Goal: Find specific page/section: Find specific page/section

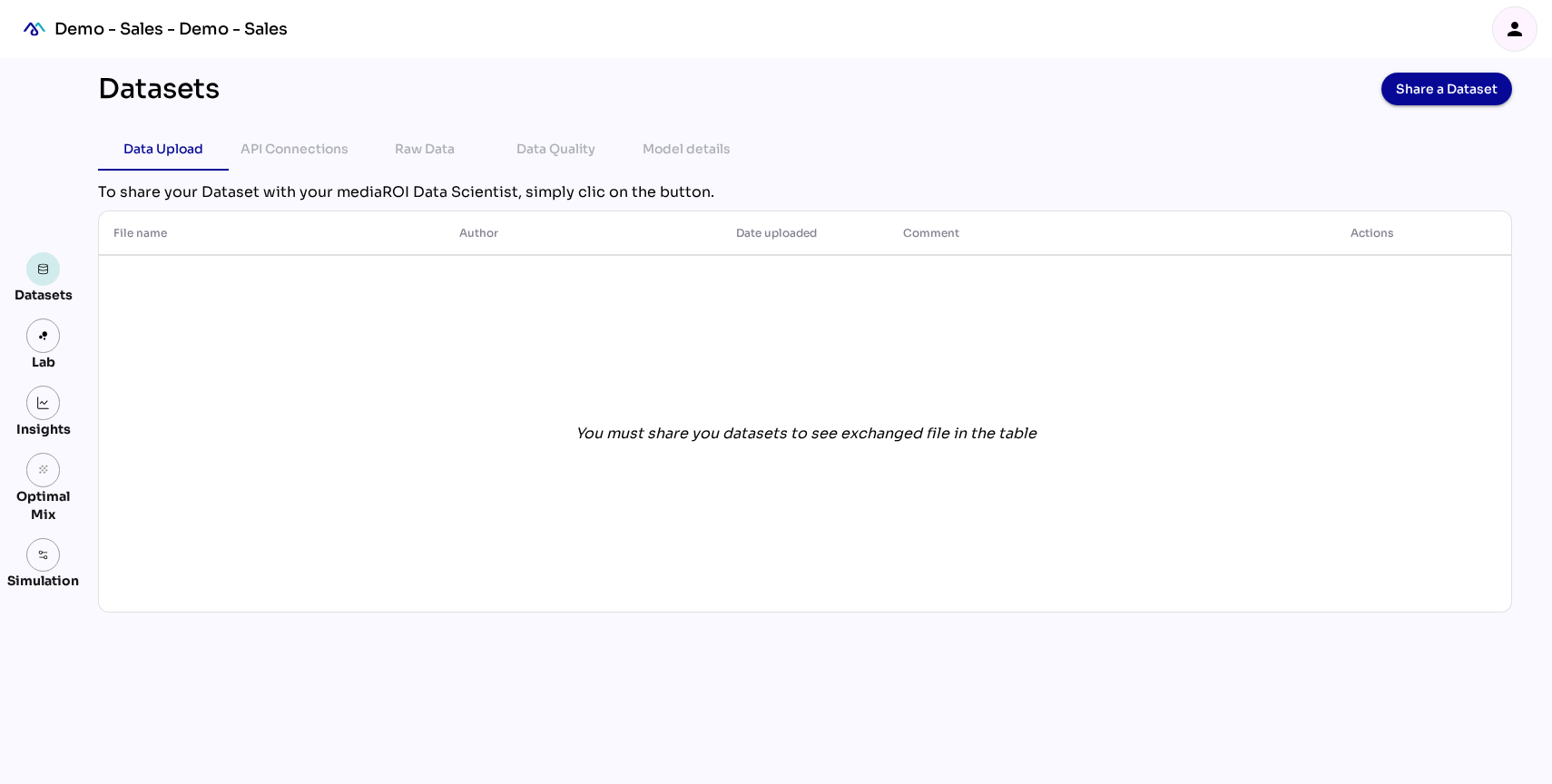
click at [48, 272] on img at bounding box center [43, 269] width 13 height 13
click at [124, 32] on div "Demo - Sales - Demo - Sales" at bounding box center [171, 29] width 233 height 21
click at [31, 22] on img "mediaROI" at bounding box center [34, 28] width 40 height 40
click at [1545, 29] on div "Demo - Sales - Demo - Sales person" at bounding box center [776, 29] width 1552 height 58
click at [1516, 39] on icon "person" at bounding box center [1514, 29] width 21 height 21
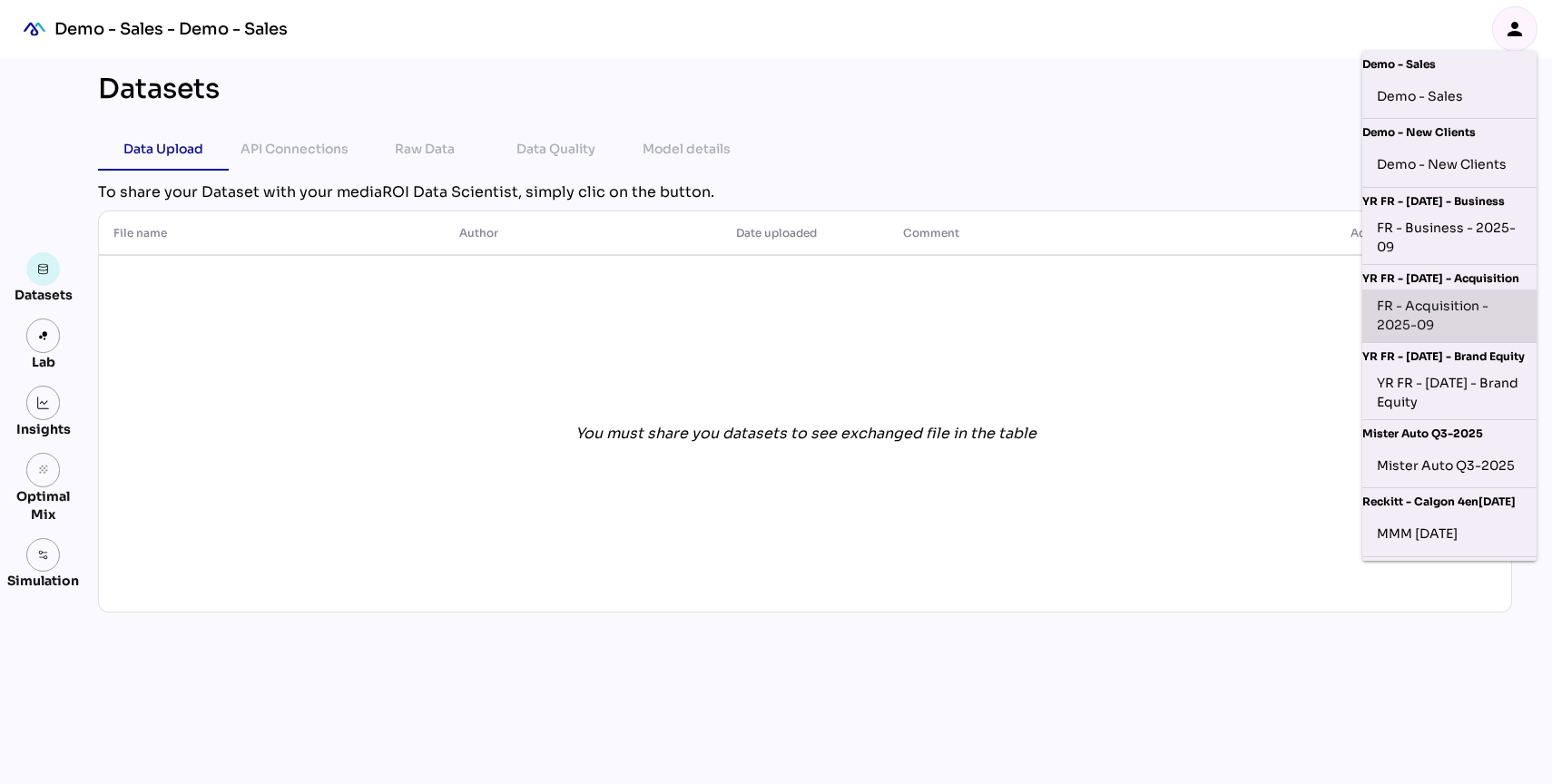
scroll to position [144, 0]
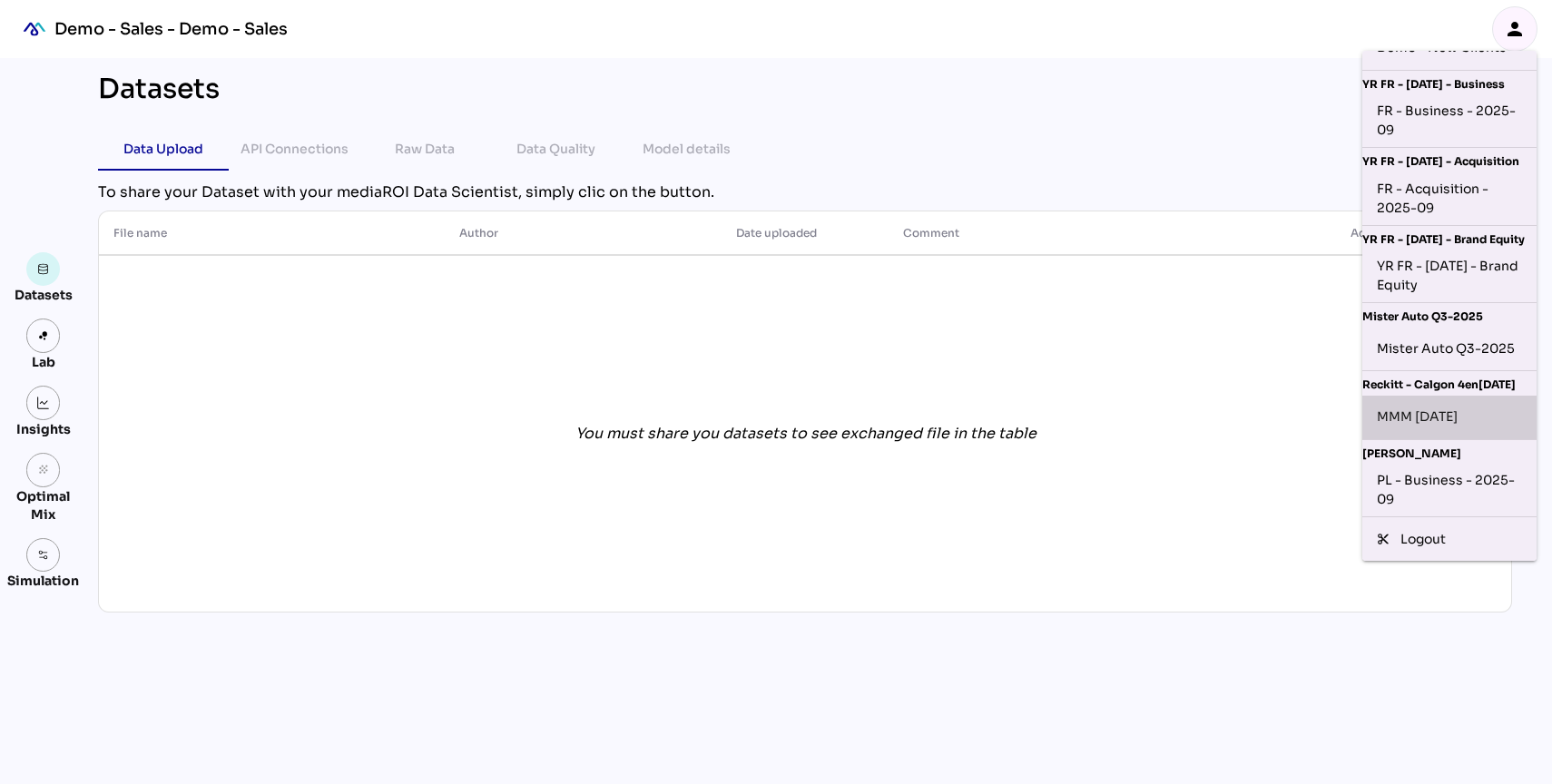
click at [1410, 408] on div "MMM [DATE]" at bounding box center [1448, 418] width 145 height 29
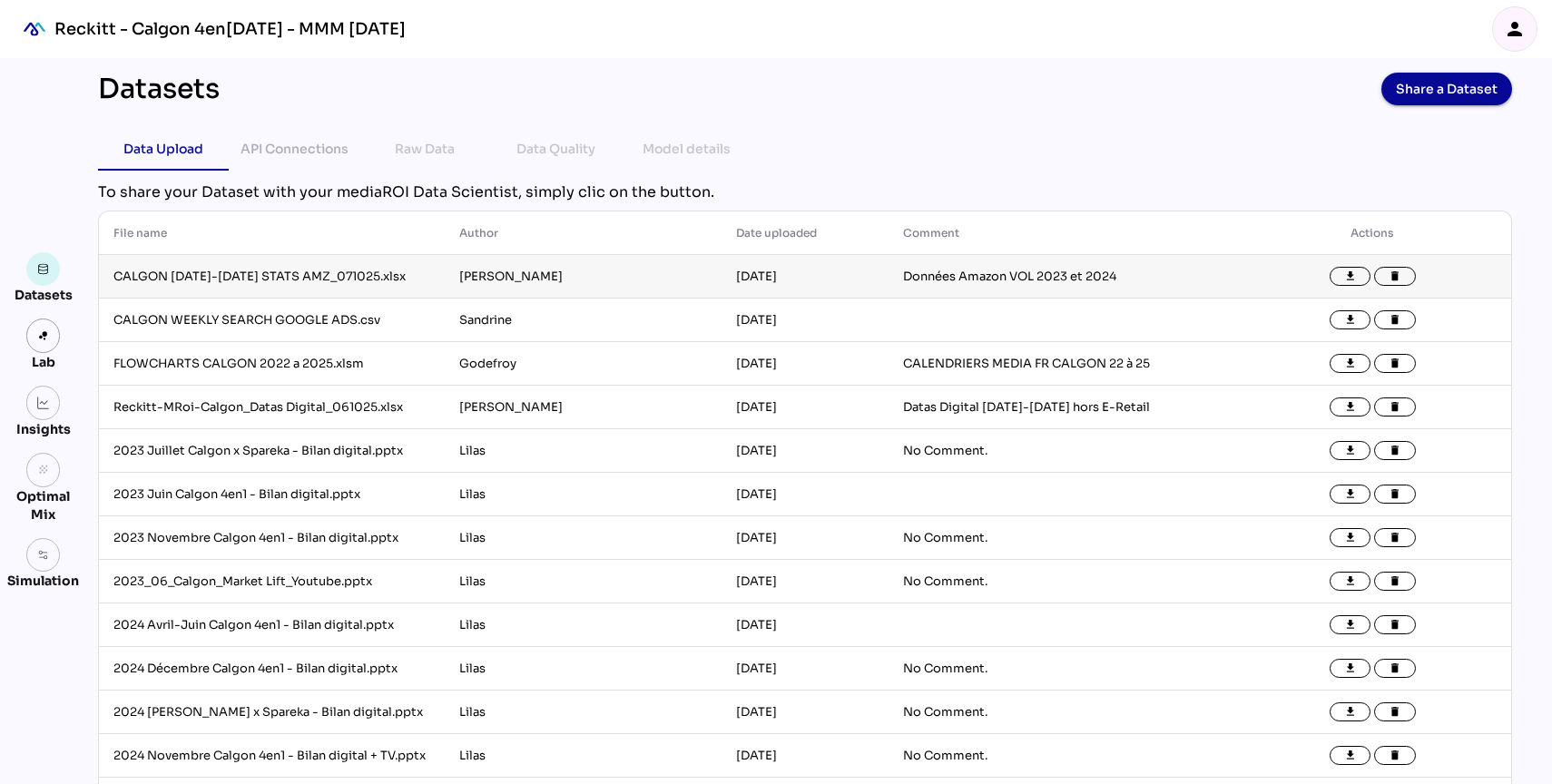
click at [586, 274] on td "[PERSON_NAME]" at bounding box center [583, 276] width 277 height 44
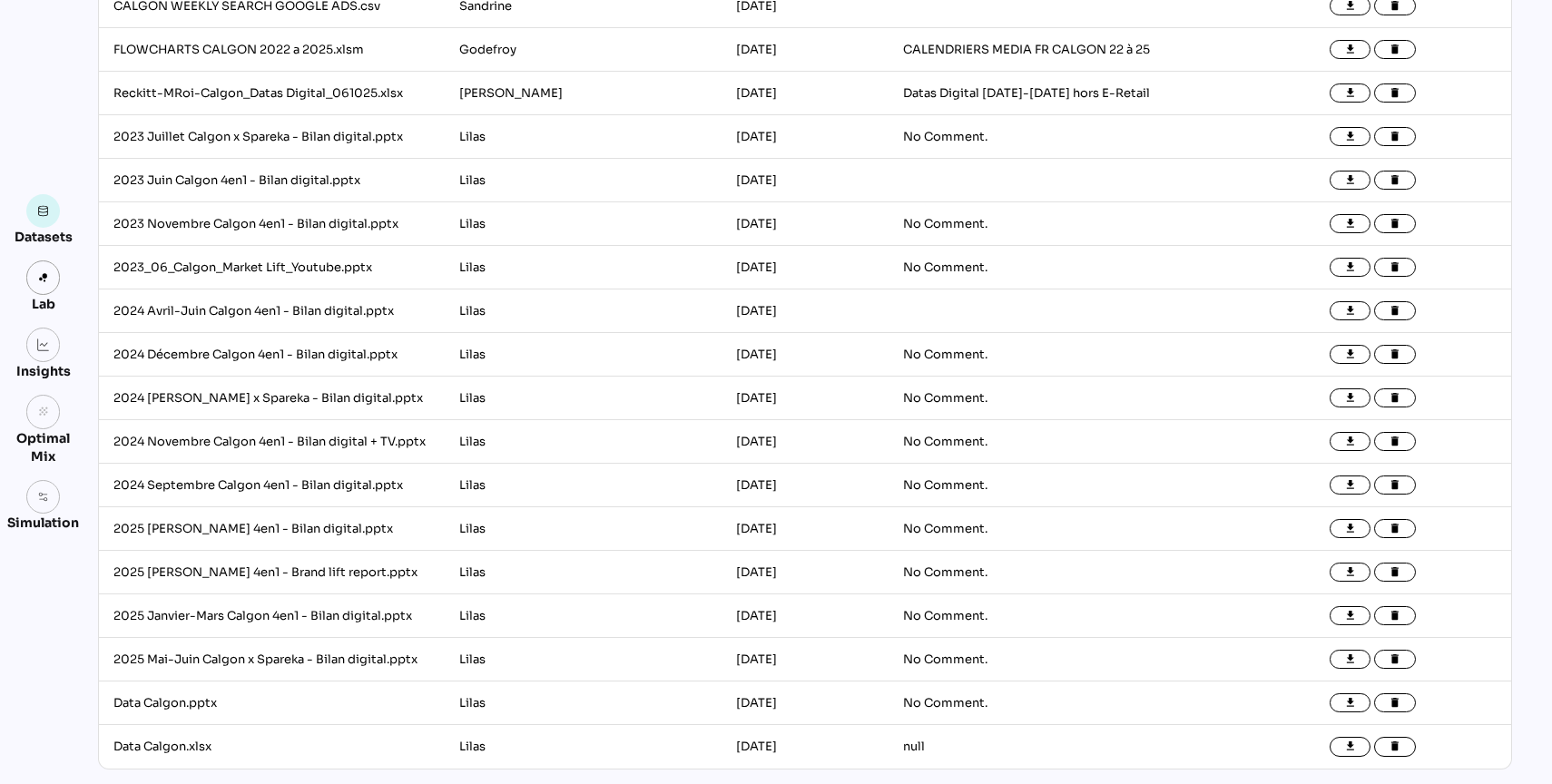
scroll to position [0, 0]
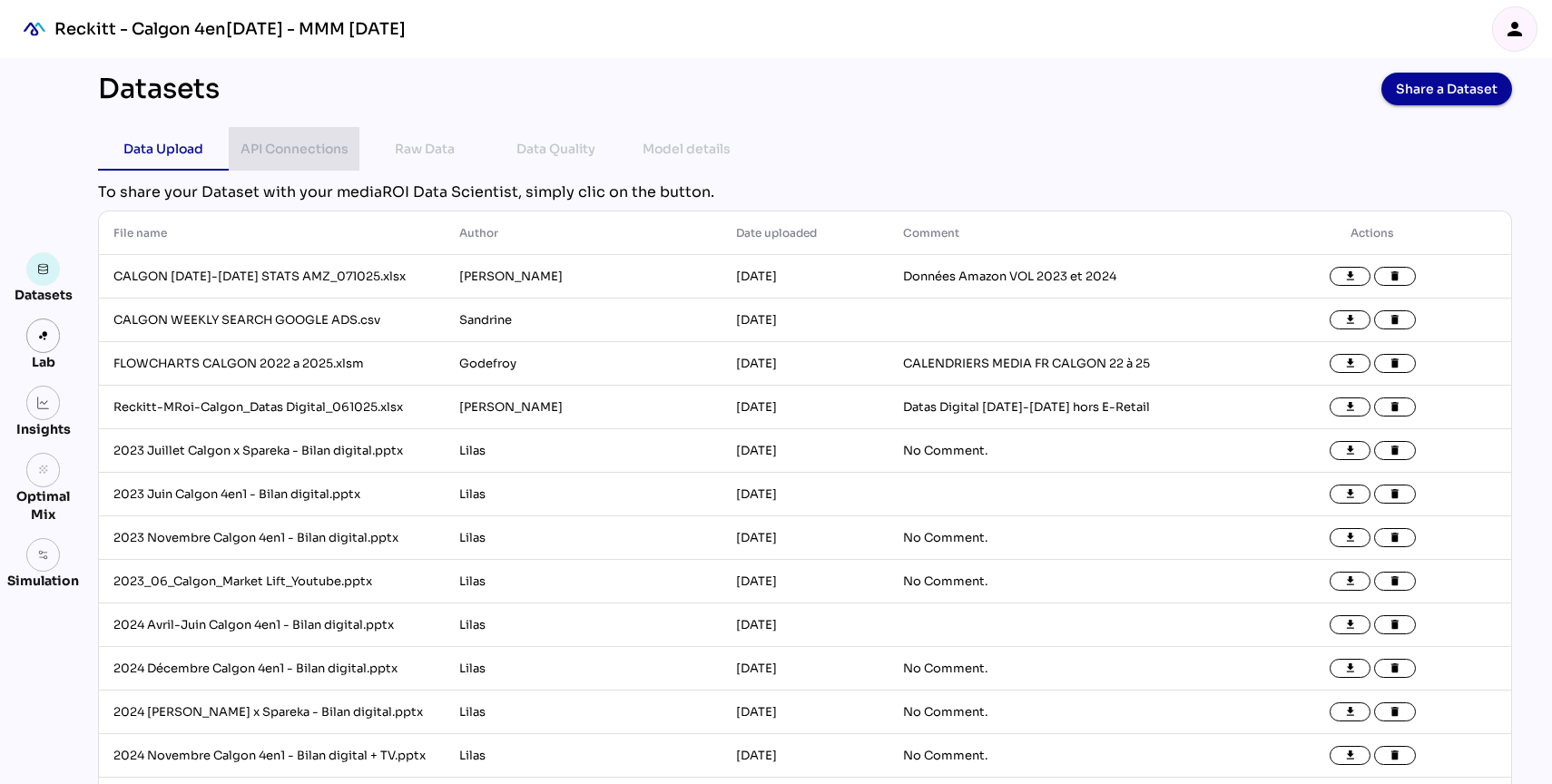
click at [328, 167] on div "API Connections" at bounding box center [293, 149] width 102 height 44
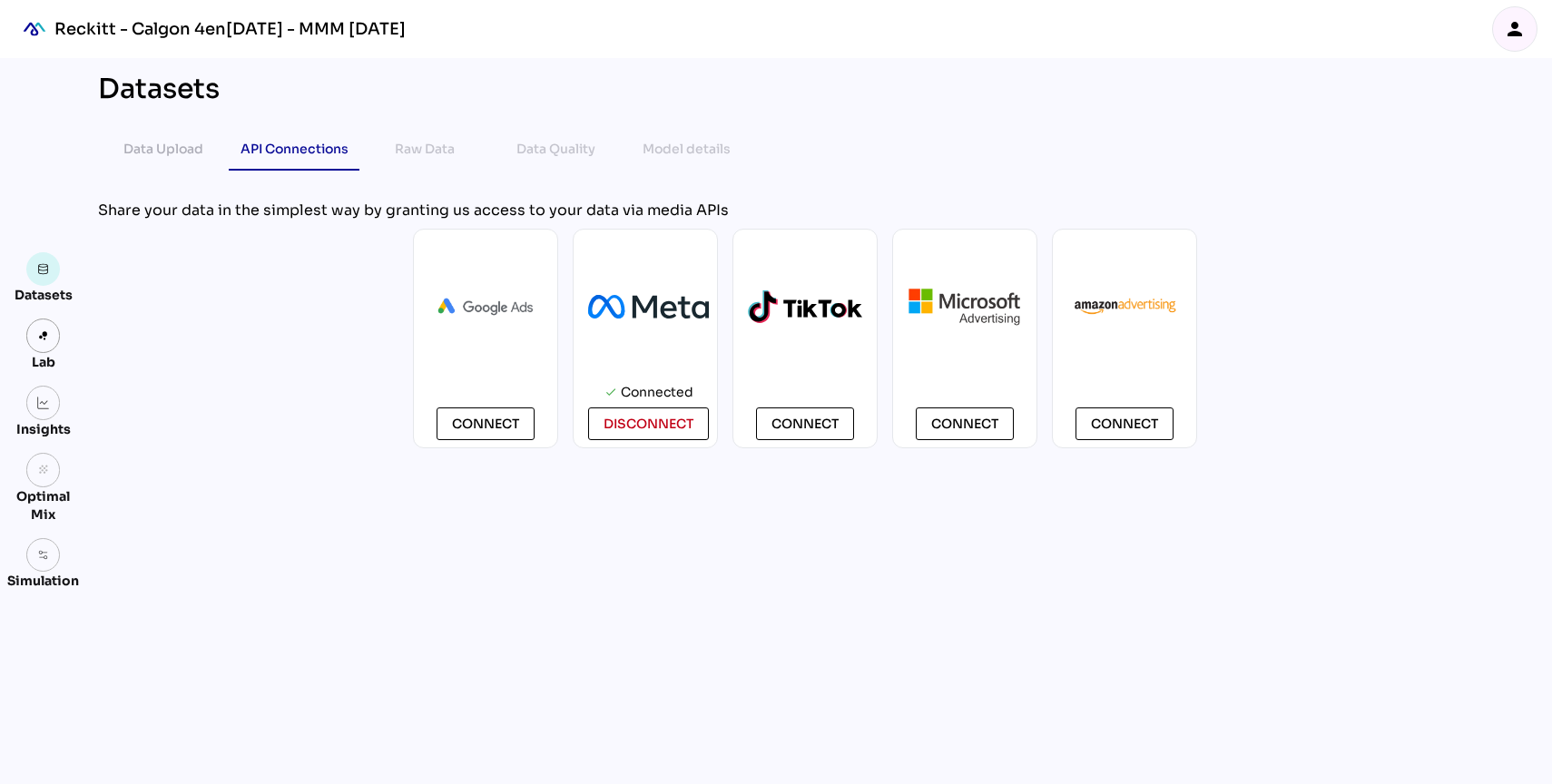
click at [418, 150] on div "Raw Data" at bounding box center [425, 149] width 60 height 21
click at [504, 144] on div "Data Quality" at bounding box center [555, 149] width 130 height 44
click at [146, 145] on div "Data Upload" at bounding box center [163, 149] width 80 height 21
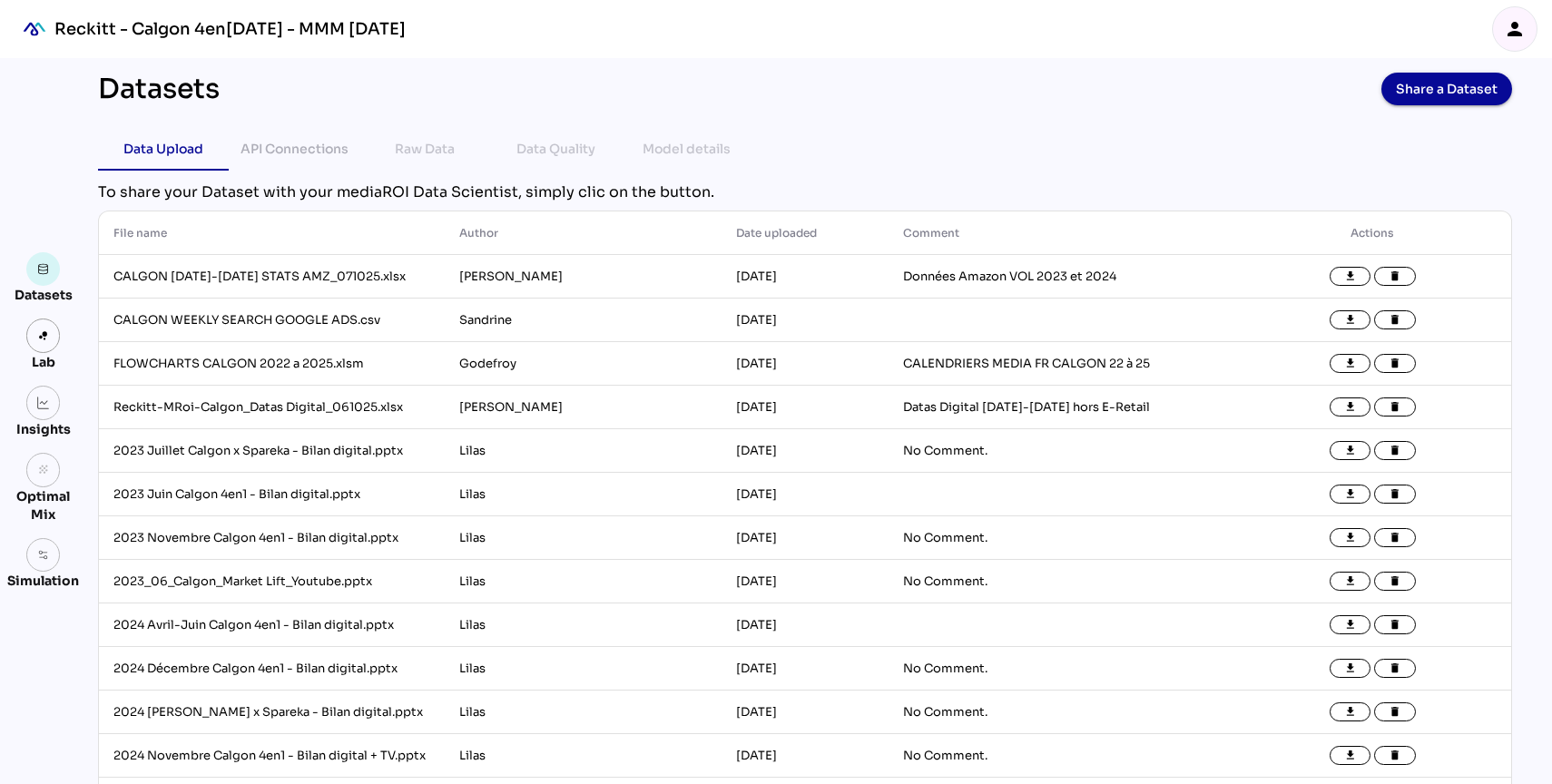
click at [599, 149] on div "Data Quality" at bounding box center [555, 149] width 130 height 44
click at [716, 149] on div "Model details" at bounding box center [686, 149] width 88 height 21
